Goal: Information Seeking & Learning: Get advice/opinions

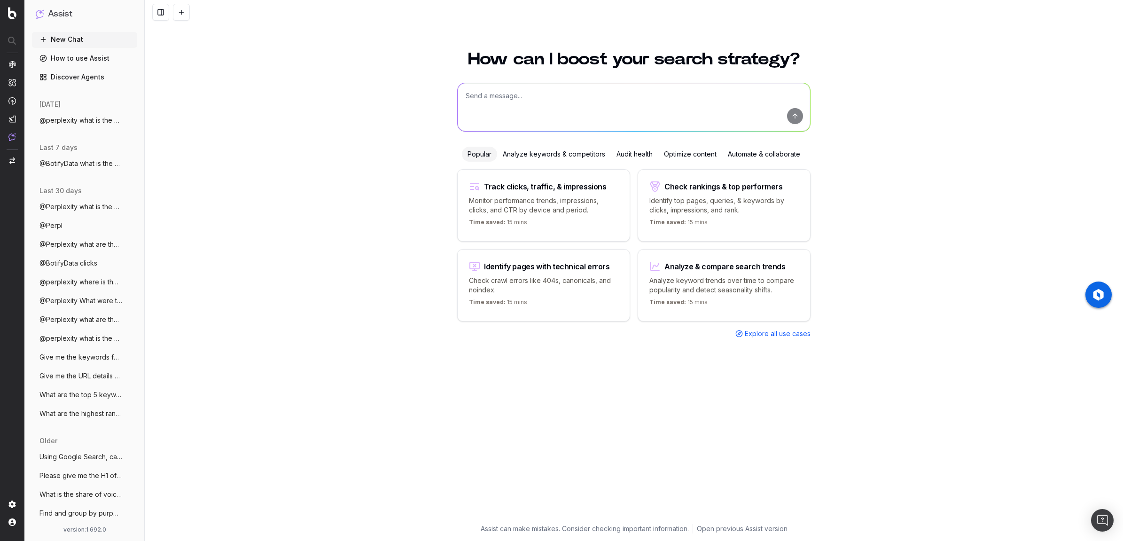
click at [87, 119] on span "@perplexity what is the best way to star" at bounding box center [80, 120] width 83 height 9
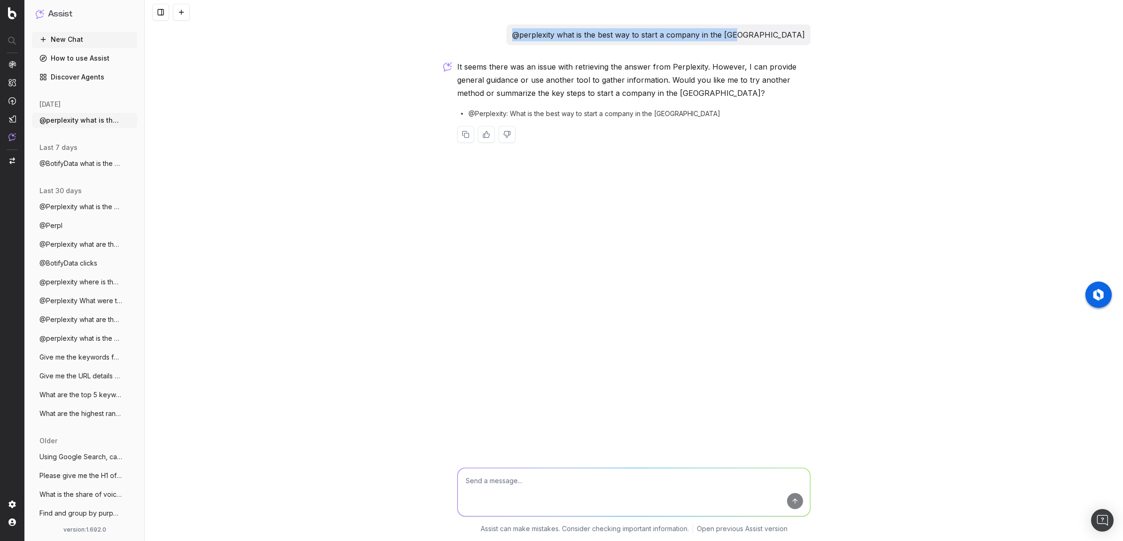
drag, startPoint x: 580, startPoint y: 34, endPoint x: 806, endPoint y: 34, distance: 225.5
click at [806, 34] on div "@perplexity what is the best way to start a company in the [GEOGRAPHIC_DATA]" at bounding box center [659, 34] width 304 height 21
copy p "@perplexity what is the best way to start a company in the [GEOGRAPHIC_DATA]"
click at [67, 39] on button "New Chat" at bounding box center [84, 39] width 105 height 15
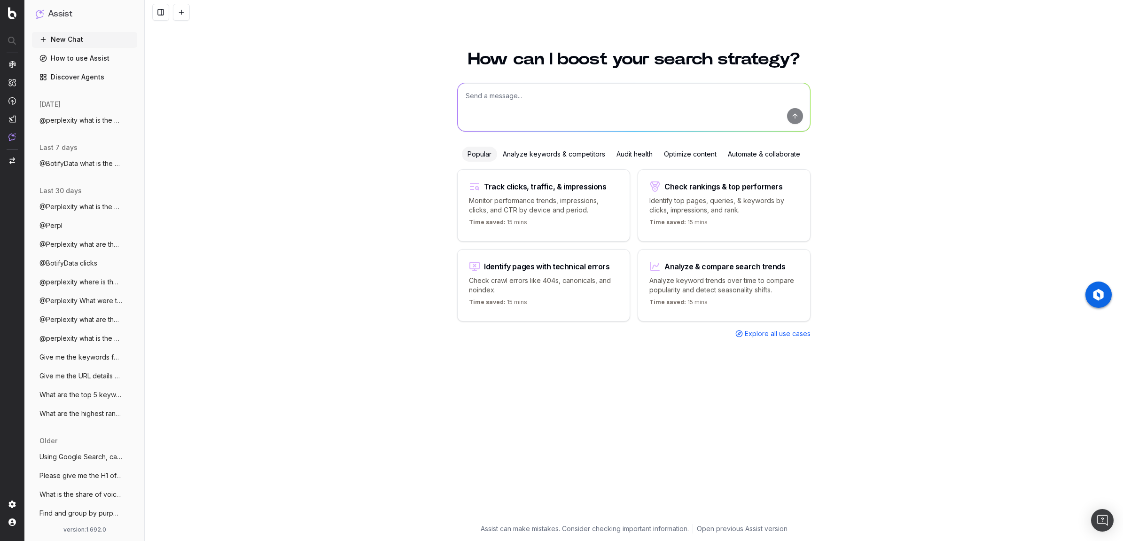
click at [545, 98] on textarea at bounding box center [634, 107] width 352 height 48
paste textarea "@perplexity what is the best way to start a company in the [GEOGRAPHIC_DATA]"
type textarea "@perplexity what is the best way to start a company in the [GEOGRAPHIC_DATA]"
click at [792, 117] on button "submit" at bounding box center [795, 116] width 16 height 16
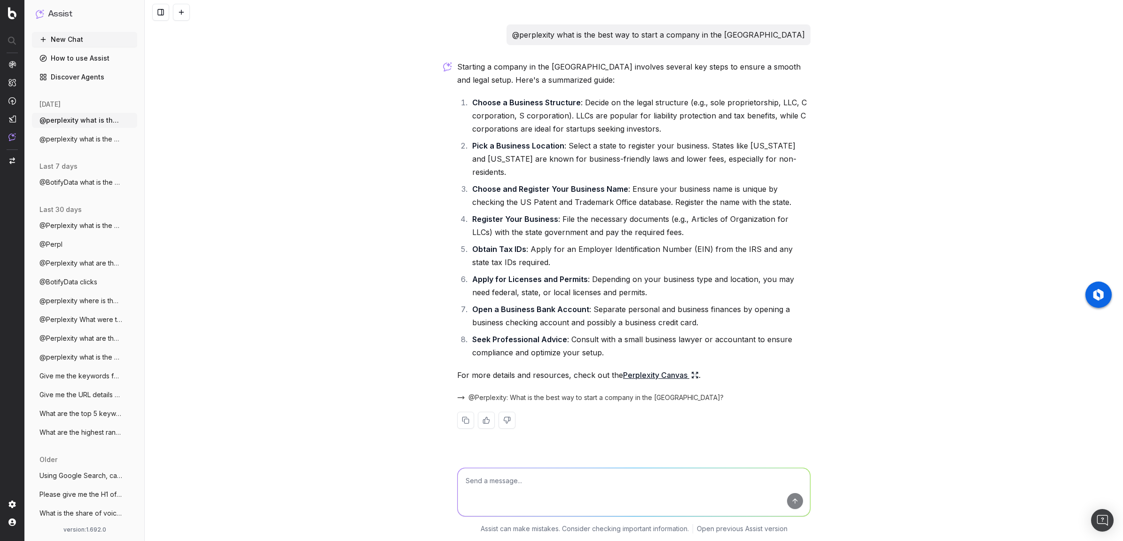
click at [662, 368] on link "Perplexity Canvas" at bounding box center [661, 374] width 76 height 13
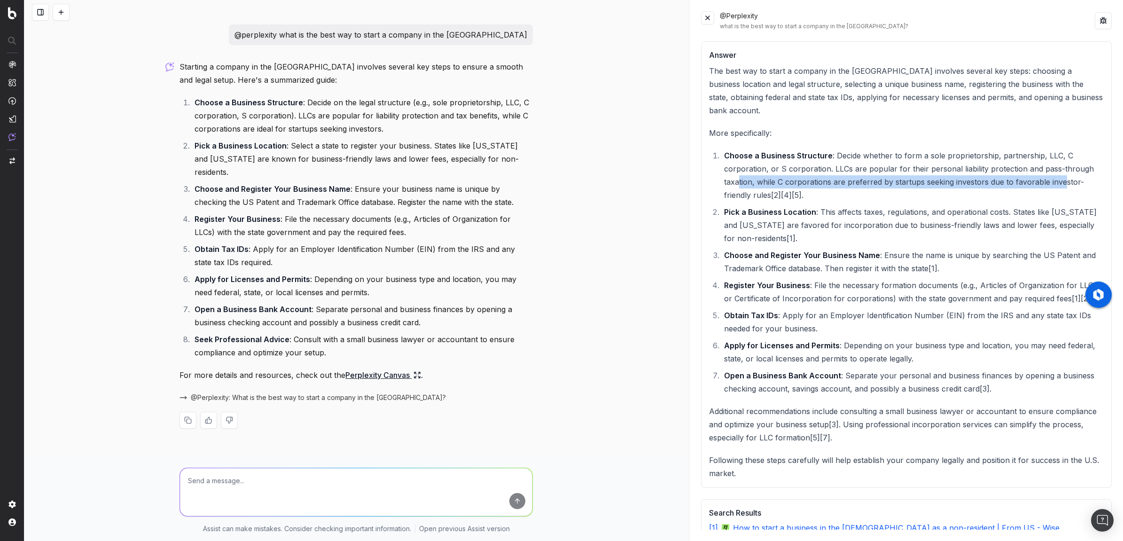
drag, startPoint x: 1063, startPoint y: 169, endPoint x: 739, endPoint y: 173, distance: 324.7
click at [739, 173] on li "Choose a Business Structure : Decide whether to form a sole proprietorship, par…" at bounding box center [912, 175] width 382 height 53
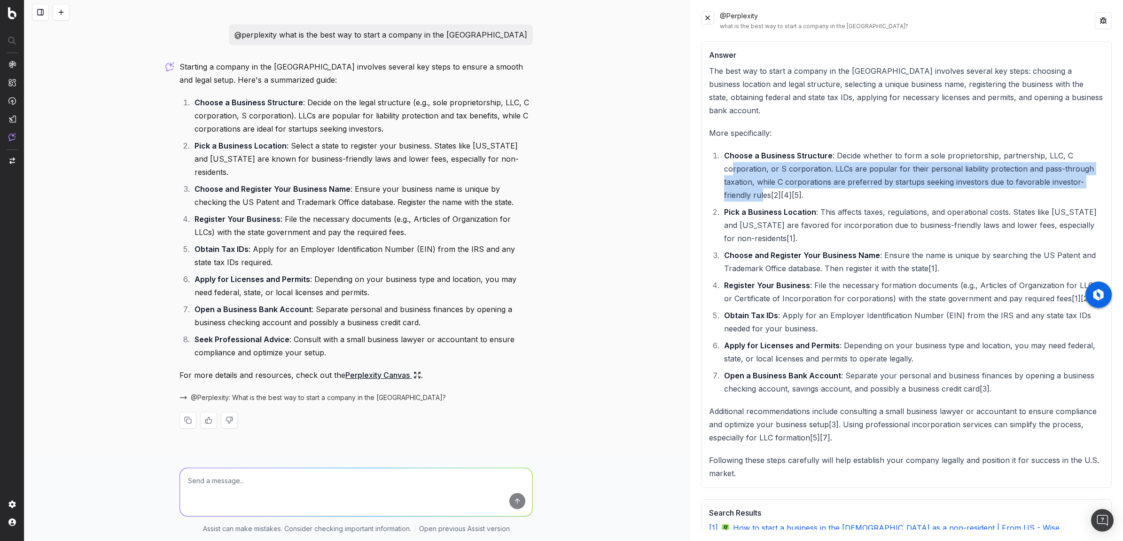
drag, startPoint x: 764, startPoint y: 183, endPoint x: 790, endPoint y: 169, distance: 29.4
click at [733, 161] on li "Choose a Business Structure : Decide whether to form a sole proprietorship, par…" at bounding box center [912, 175] width 382 height 53
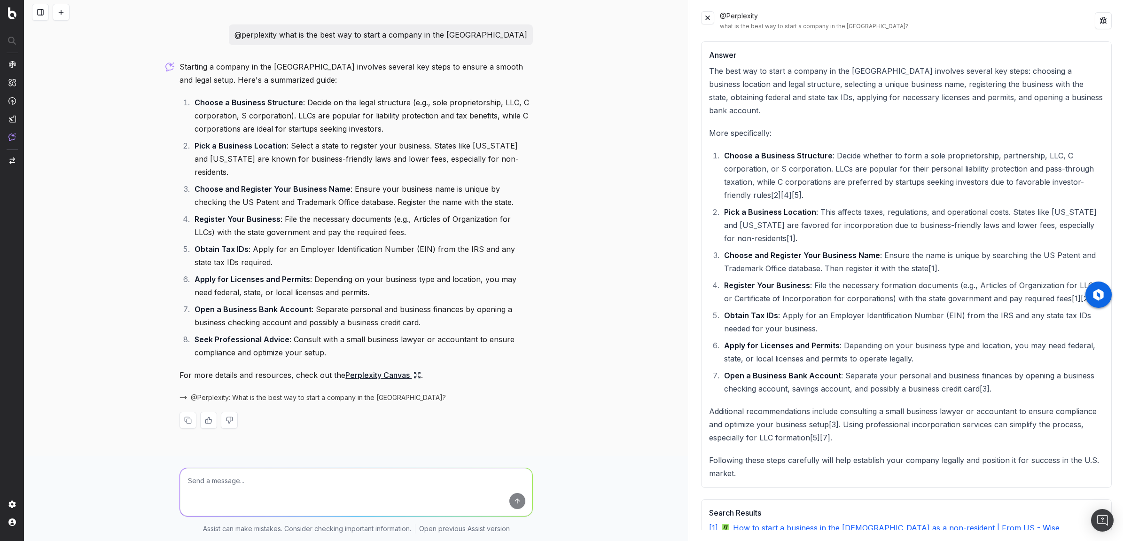
click at [827, 177] on li "Choose a Business Structure : Decide whether to form a sole proprietorship, par…" at bounding box center [912, 175] width 382 height 53
click at [706, 18] on button at bounding box center [707, 17] width 13 height 13
